Goal: Task Accomplishment & Management: Manage account settings

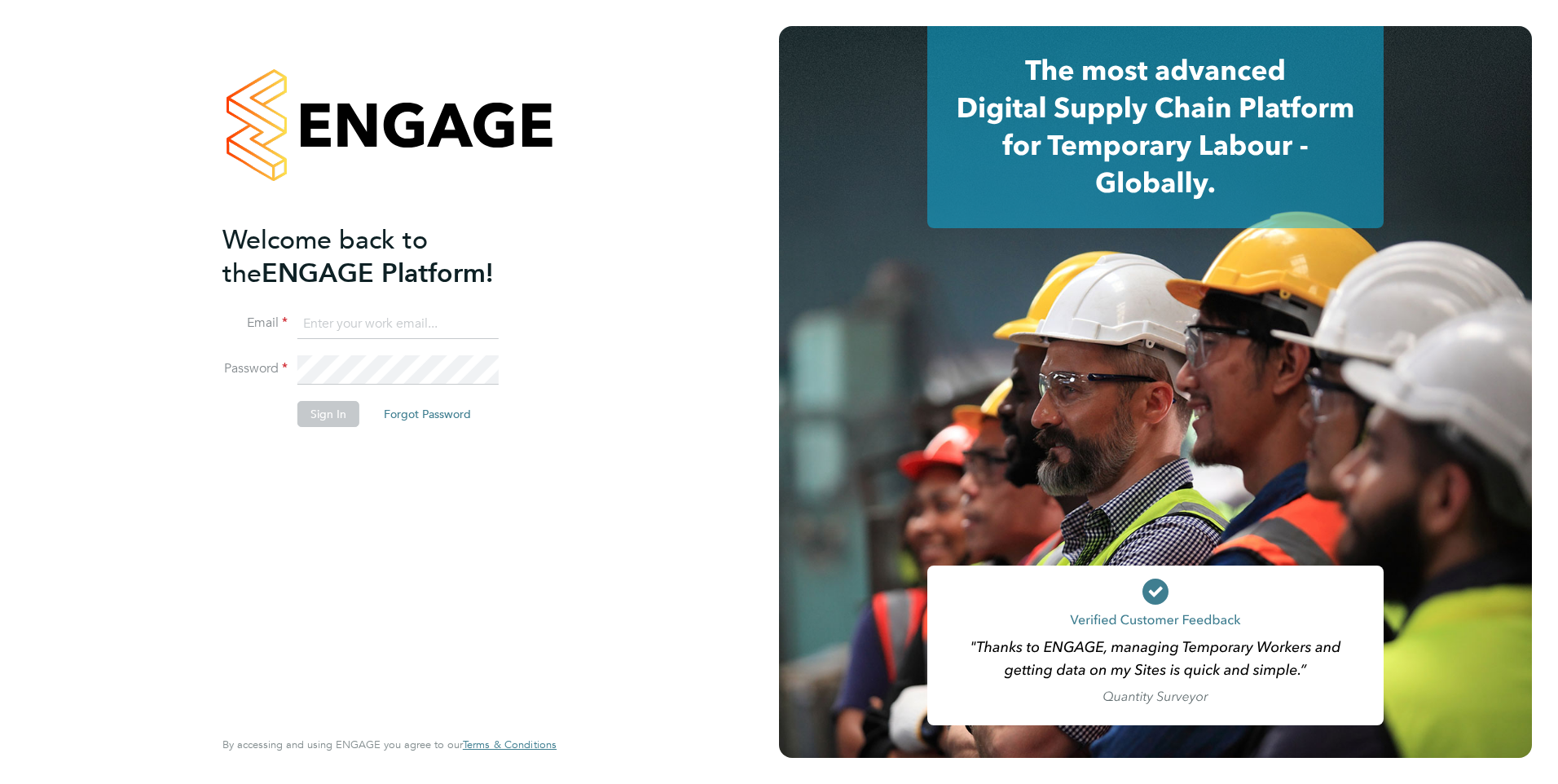
type input "nazy.mobasser@ncclondon.ac.uk"
click at [308, 414] on button "Sign In" at bounding box center [328, 414] width 62 height 26
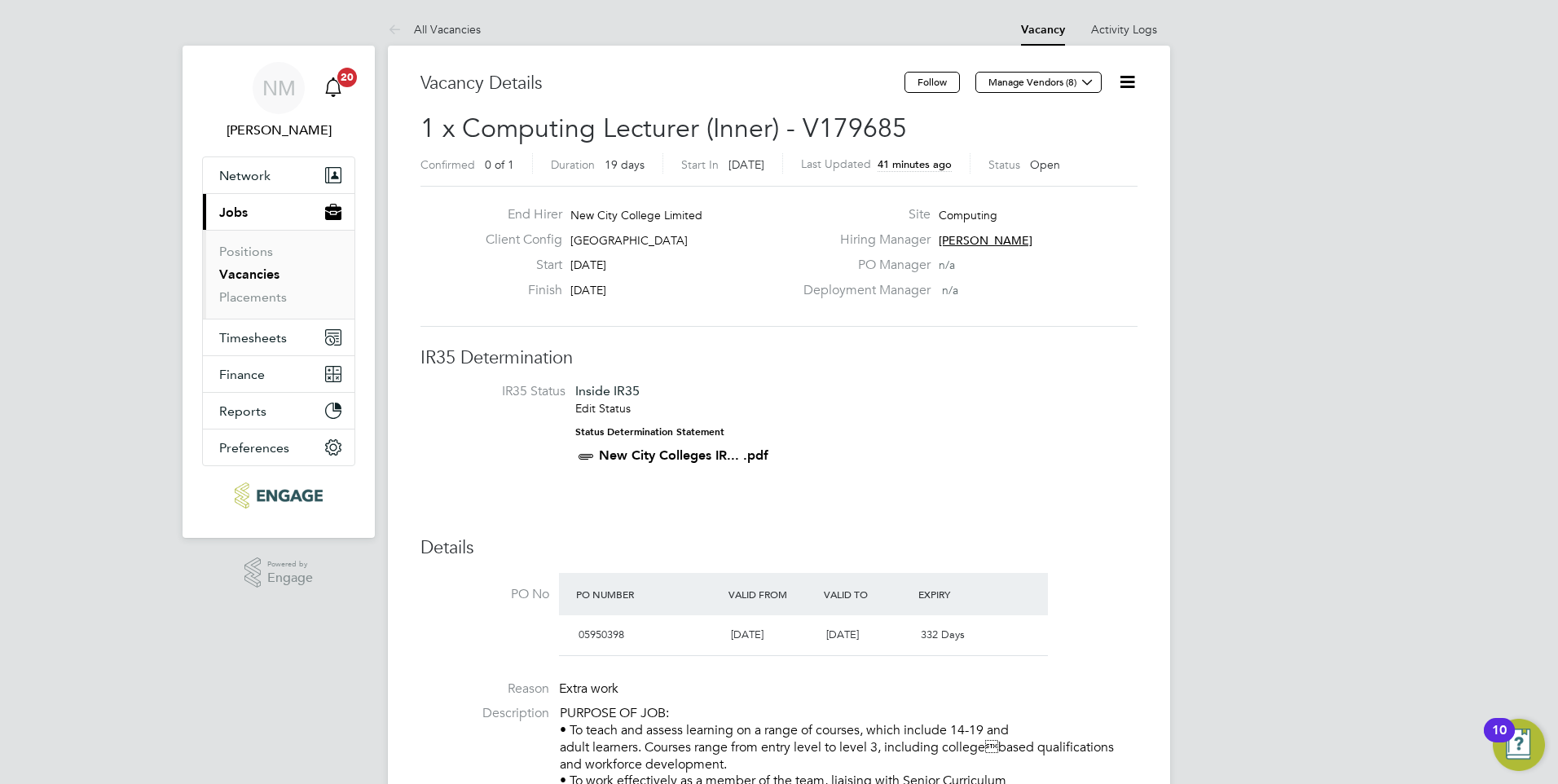
click at [342, 77] on span "20" at bounding box center [347, 77] width 19 height 19
